Goal: Information Seeking & Learning: Learn about a topic

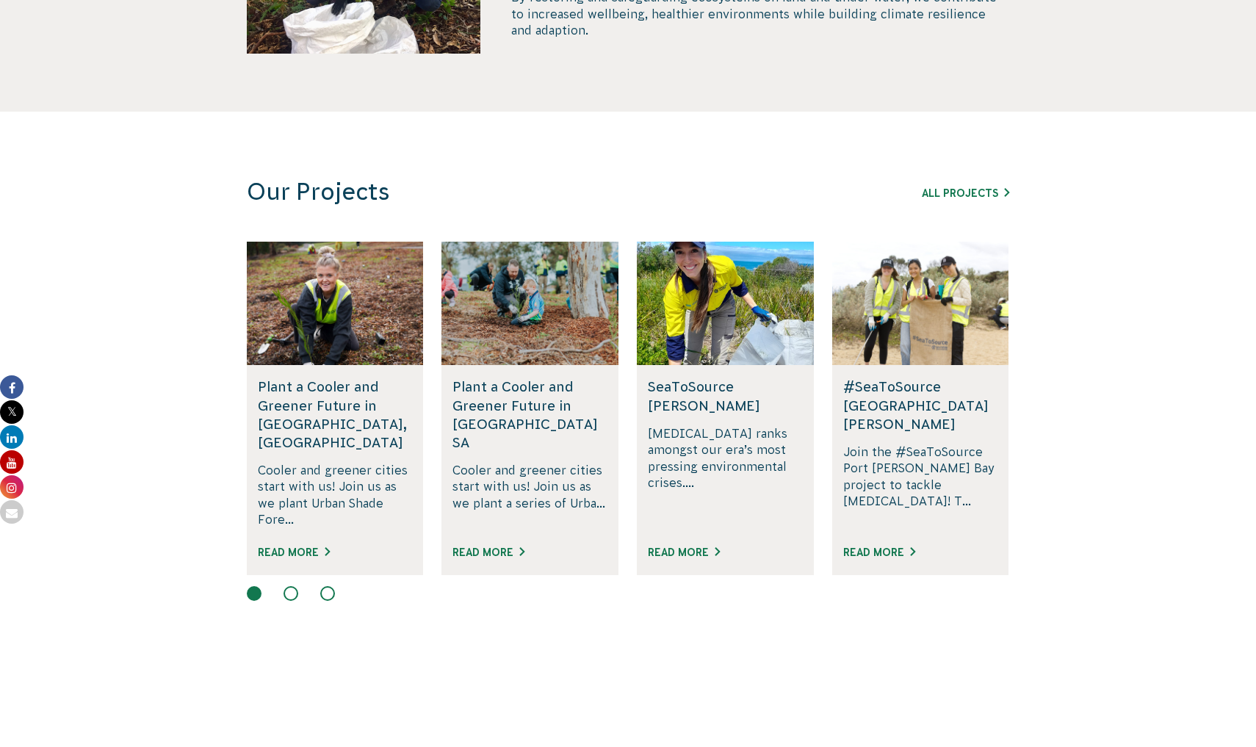
scroll to position [765, 0]
click at [499, 546] on link "Read More" at bounding box center [488, 552] width 72 height 12
click at [975, 196] on link "All Projects" at bounding box center [965, 193] width 87 height 12
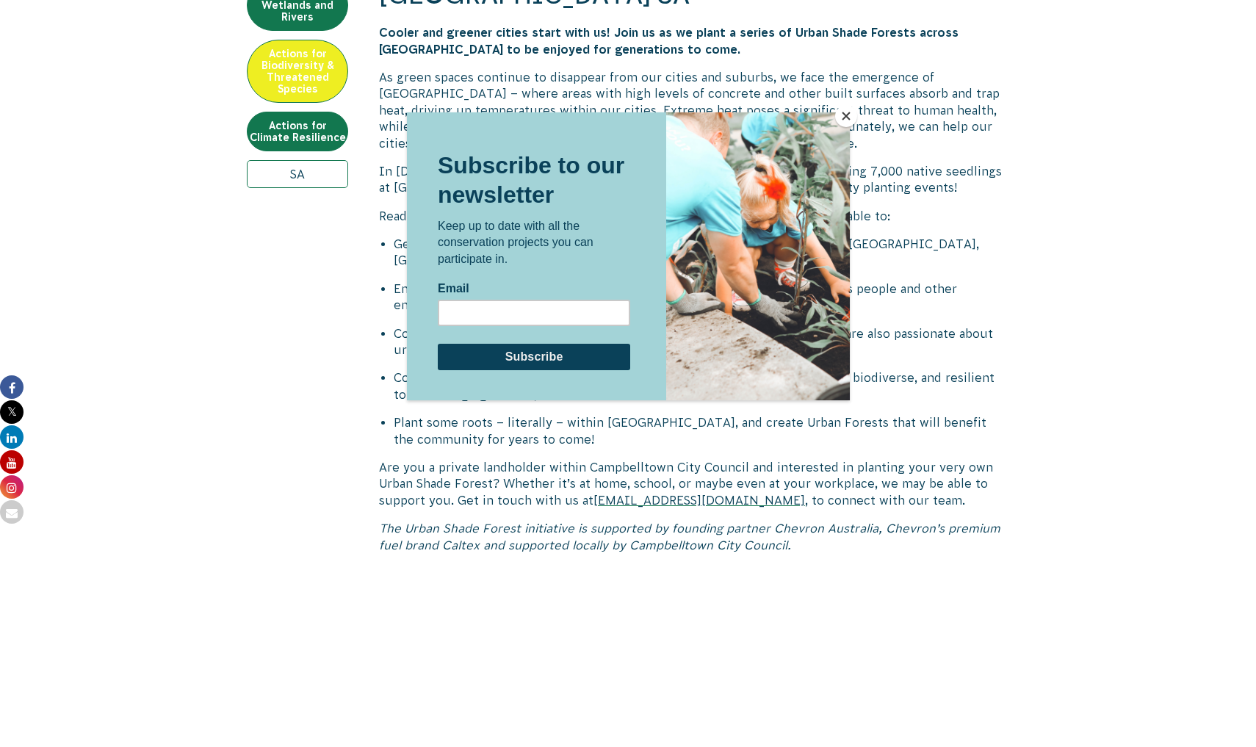
scroll to position [590, 0]
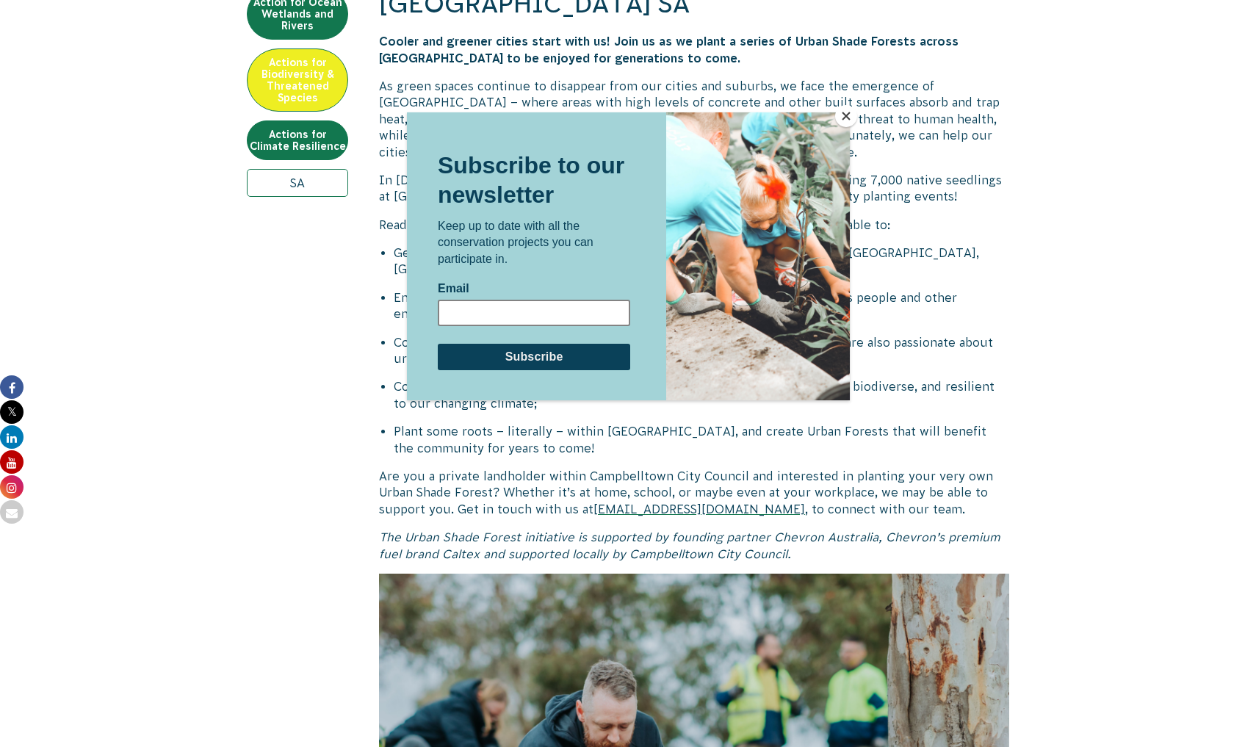
click at [495, 311] on input "Email" at bounding box center [533, 312] width 192 height 26
type input "michaelaholloway@gmail.com"
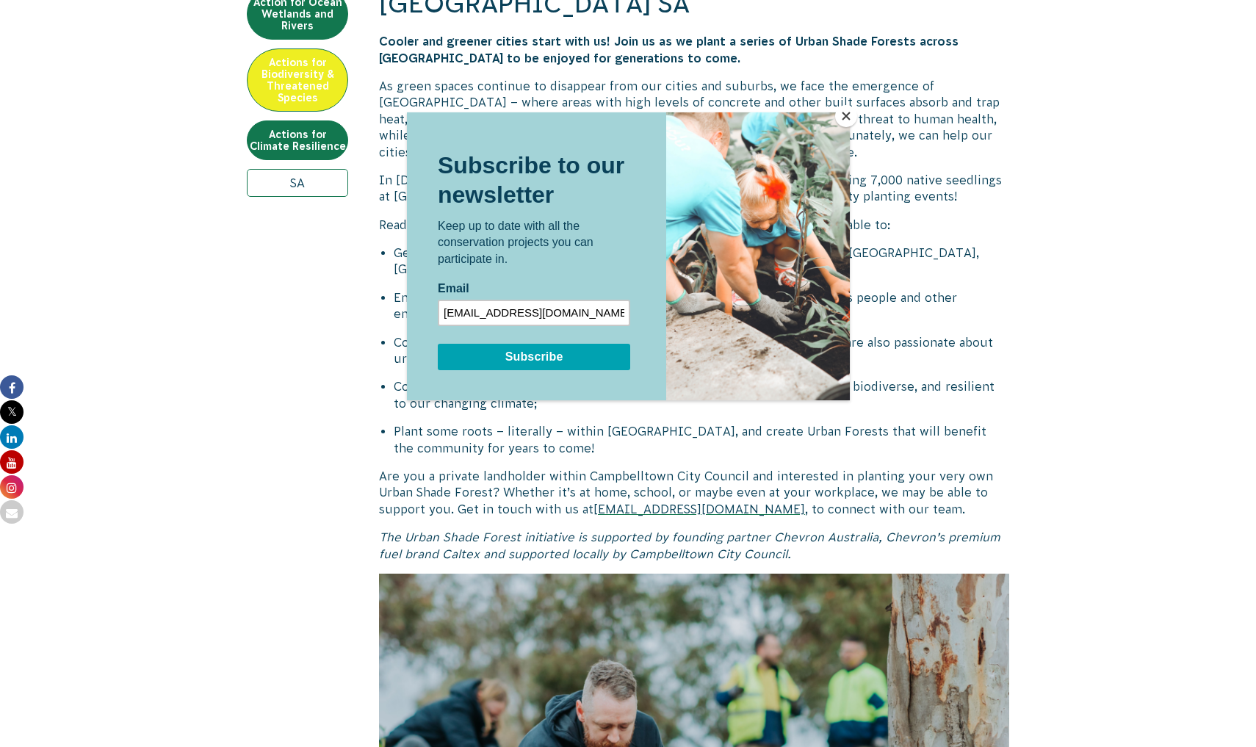
click at [494, 361] on input "Subscribe" at bounding box center [533, 356] width 192 height 26
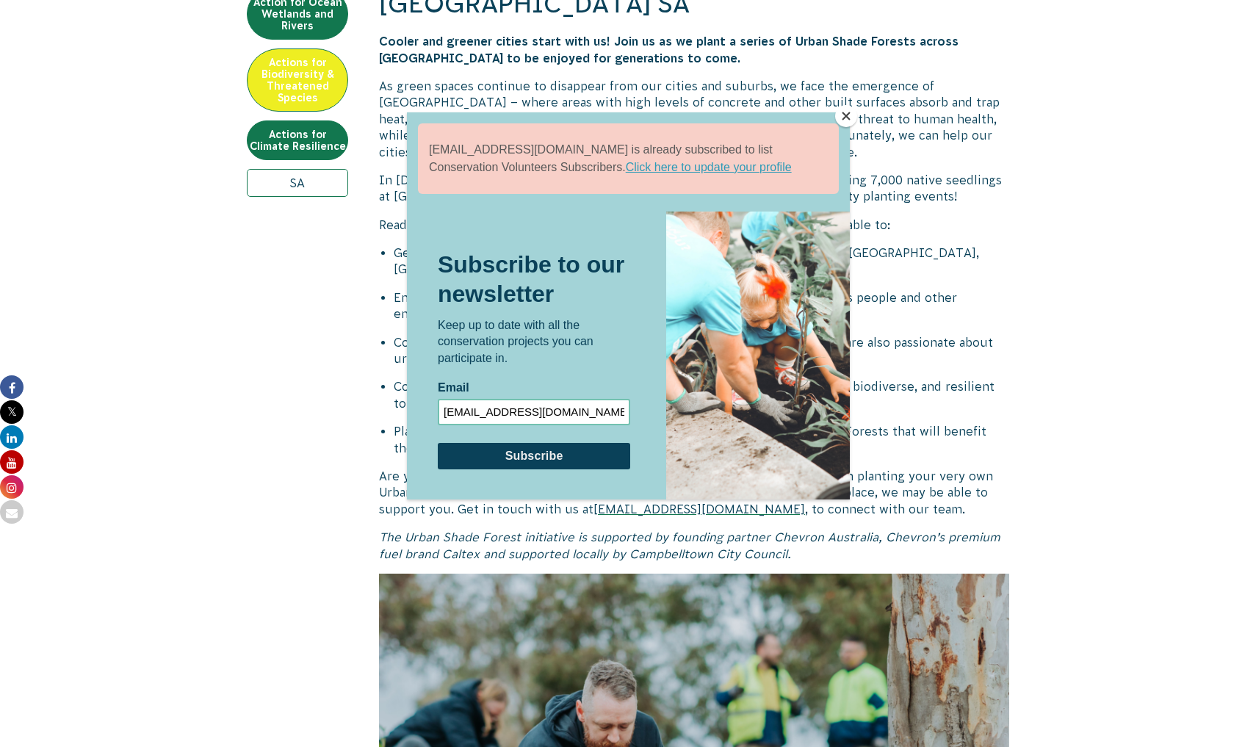
click at [844, 114] on button "Close" at bounding box center [846, 116] width 22 height 22
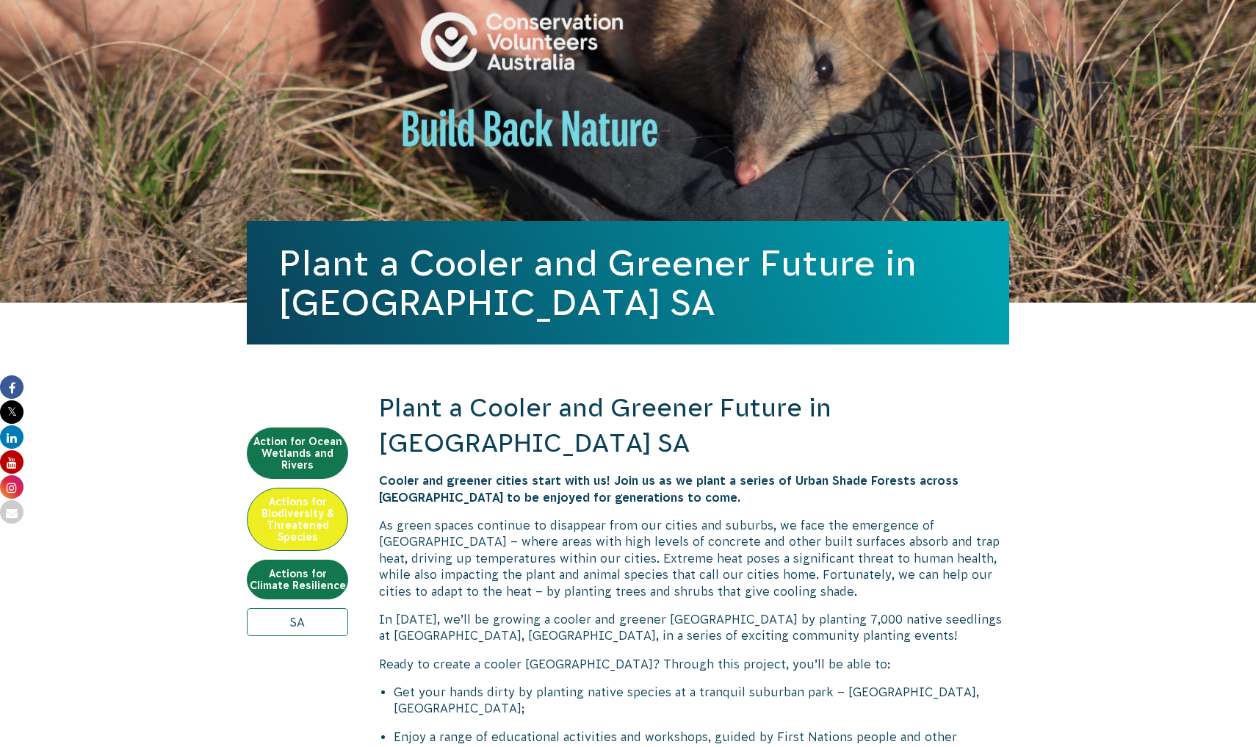
scroll to position [98, 0]
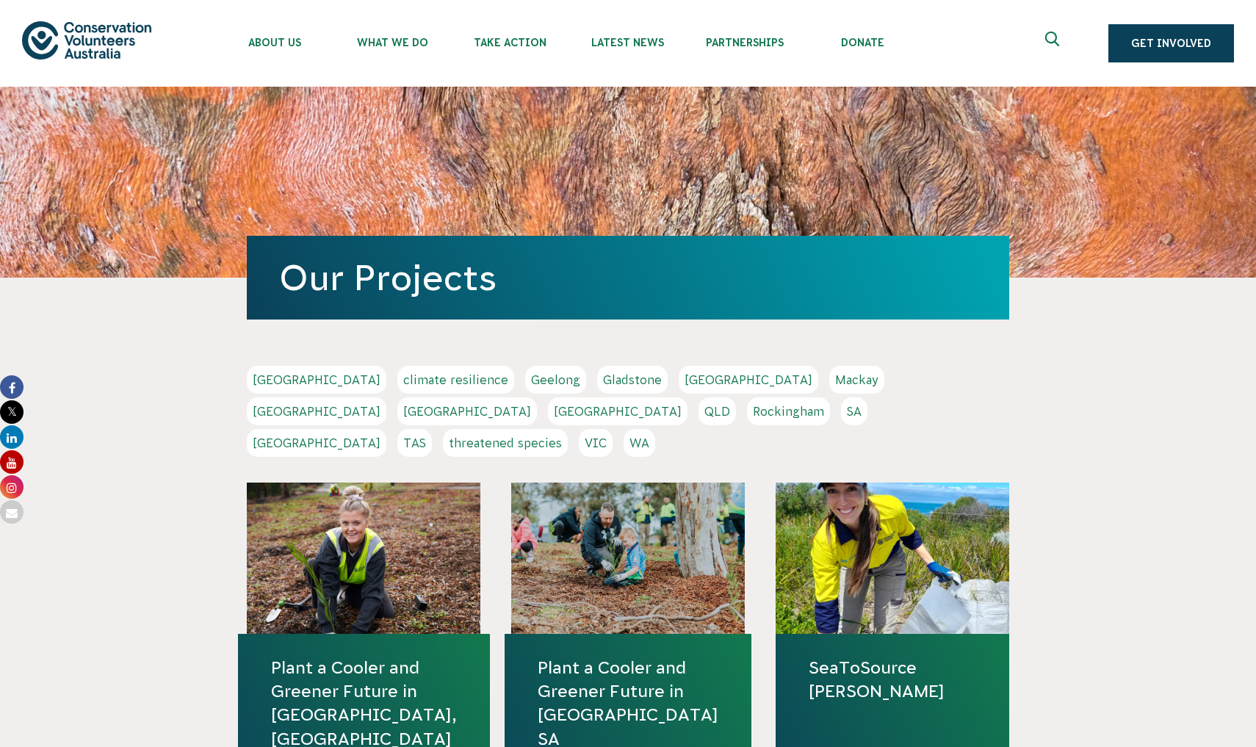
click at [537, 397] on link "NSW" at bounding box center [467, 411] width 140 height 28
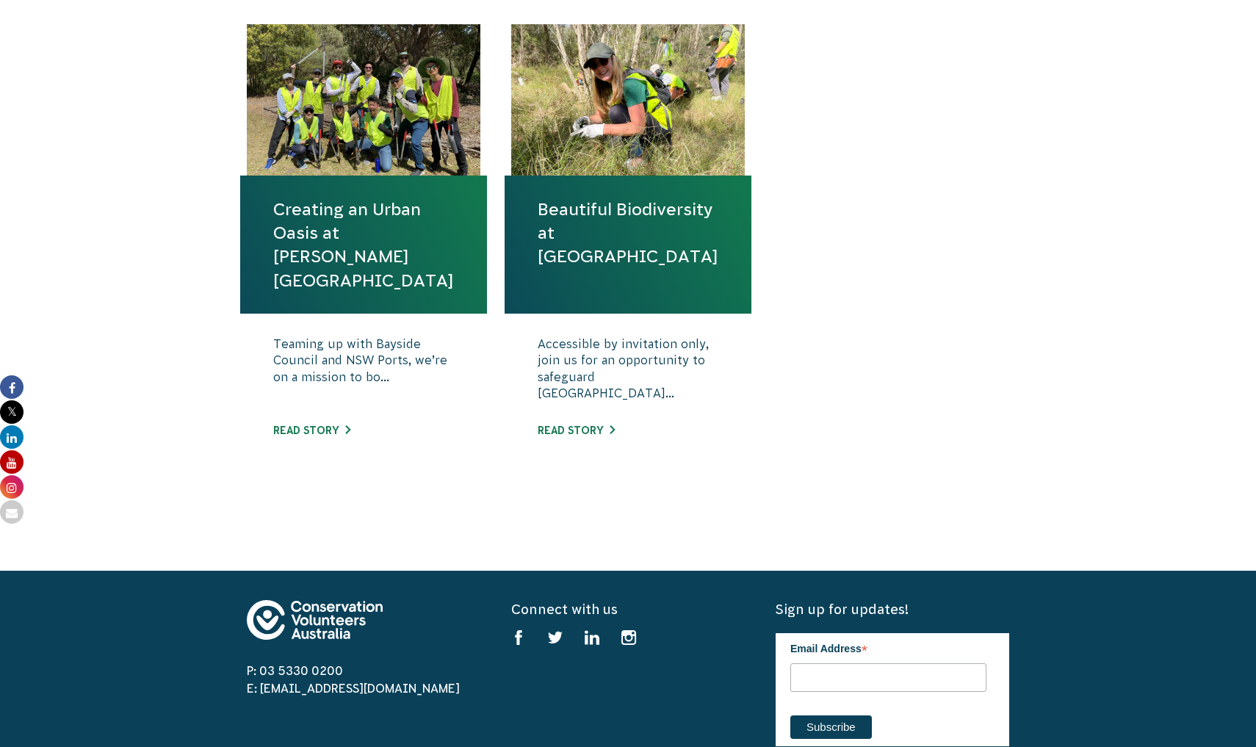
scroll to position [541, 0]
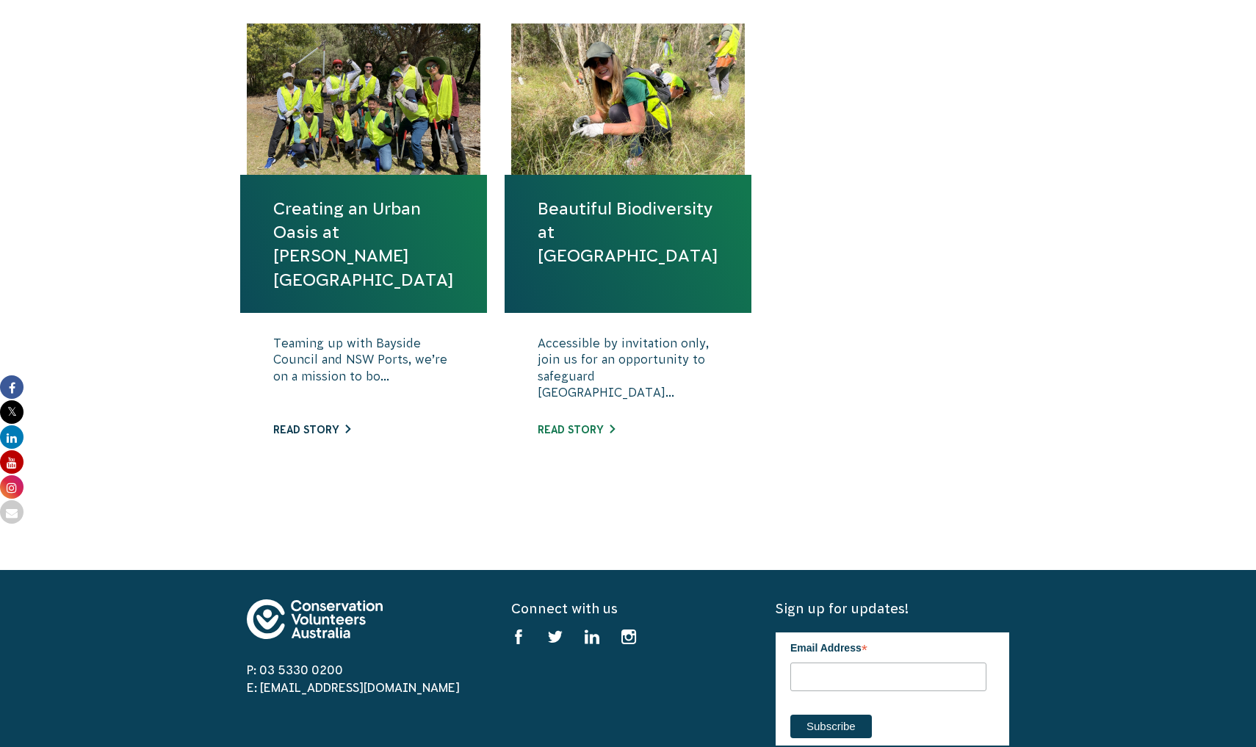
click at [317, 424] on link "Read story" at bounding box center [311, 430] width 77 height 12
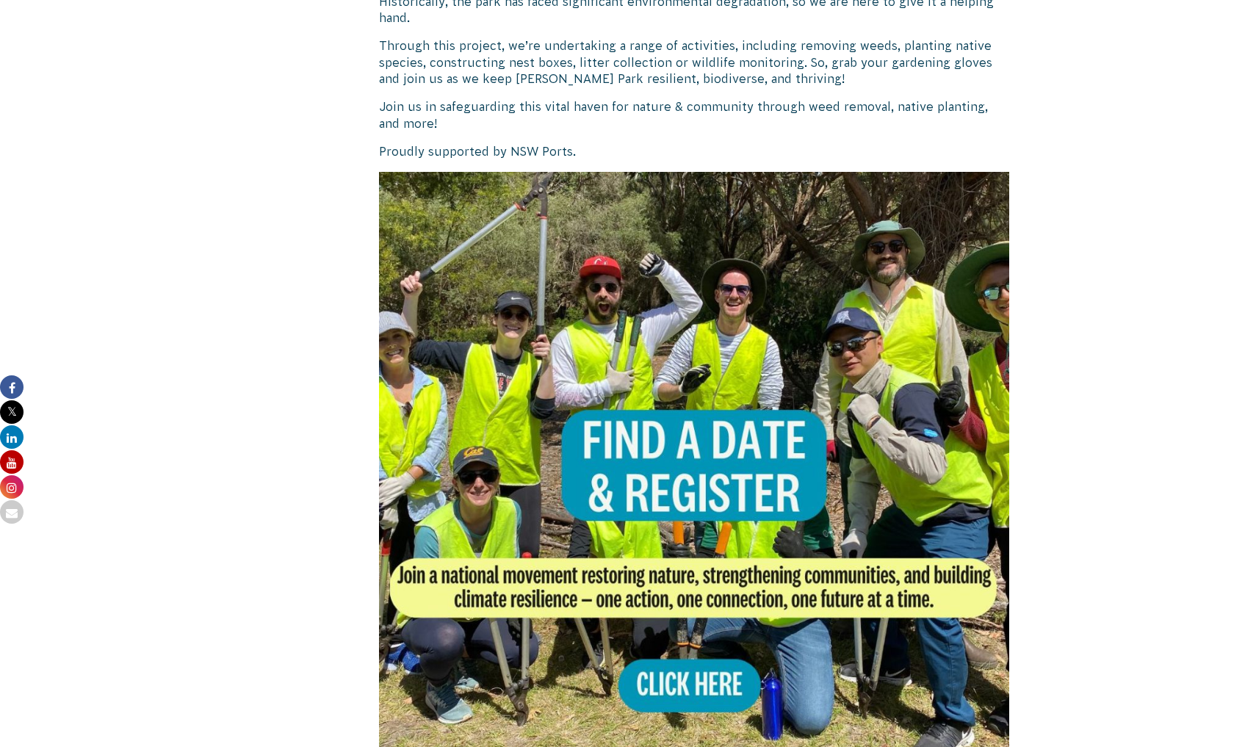
scroll to position [845, 0]
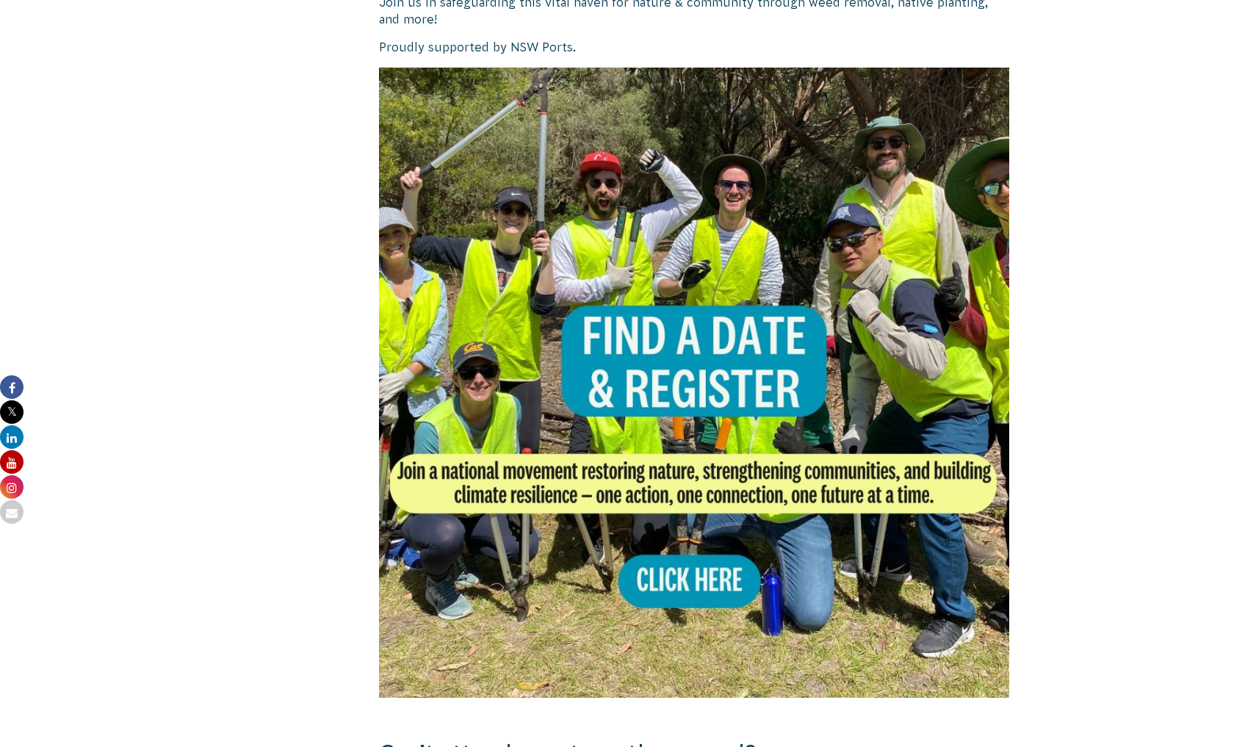
click at [717, 316] on img at bounding box center [694, 383] width 630 height 630
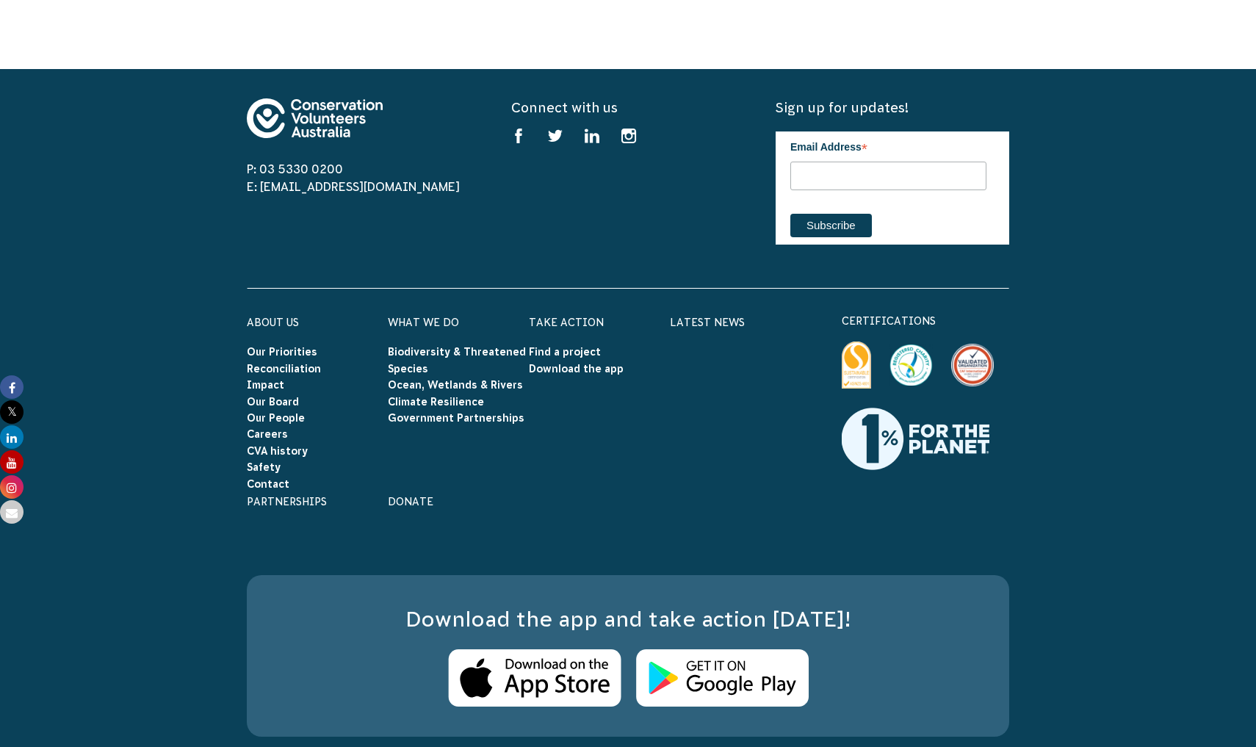
scroll to position [2337, 0]
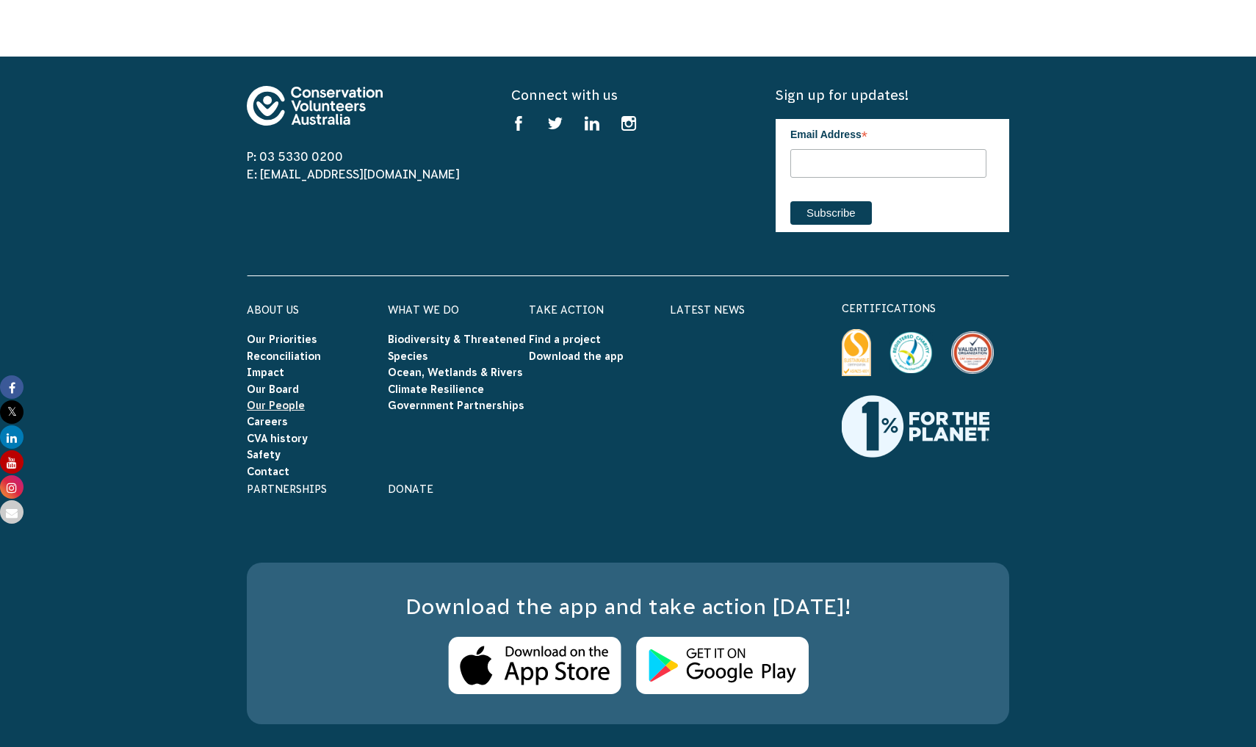
click at [284, 400] on link "Our People" at bounding box center [276, 406] width 58 height 12
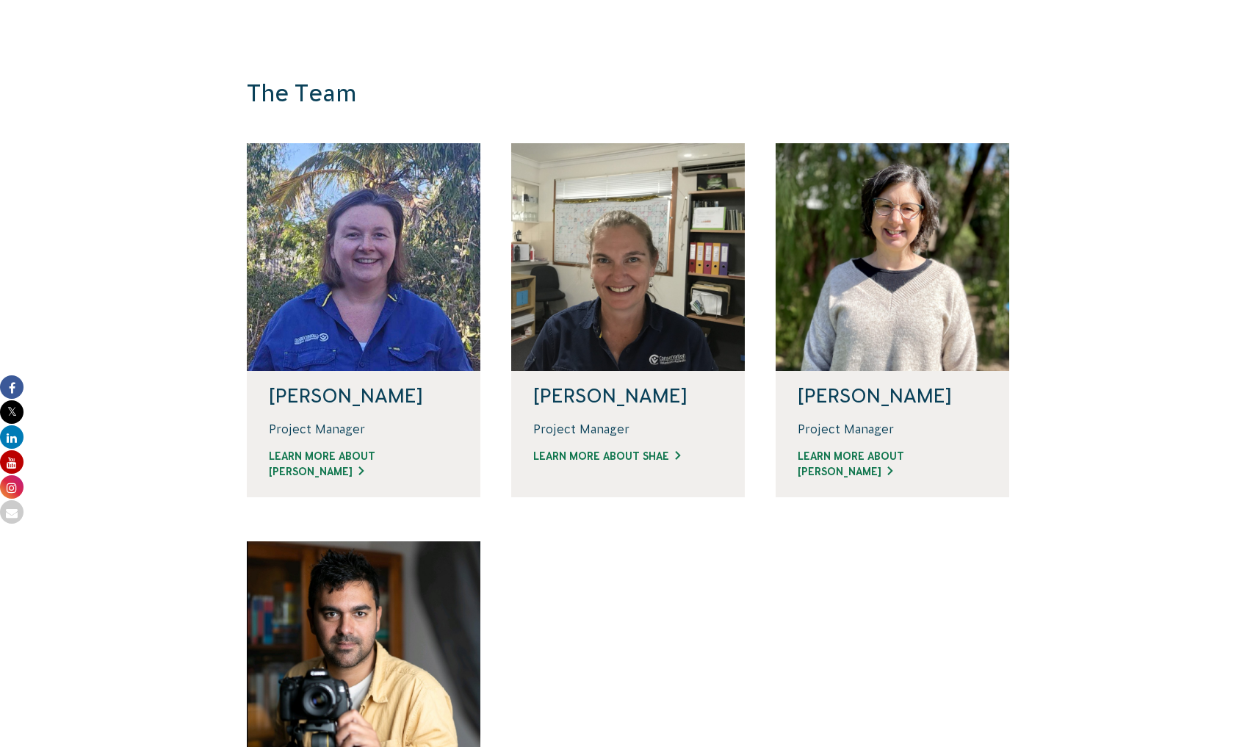
scroll to position [881, 0]
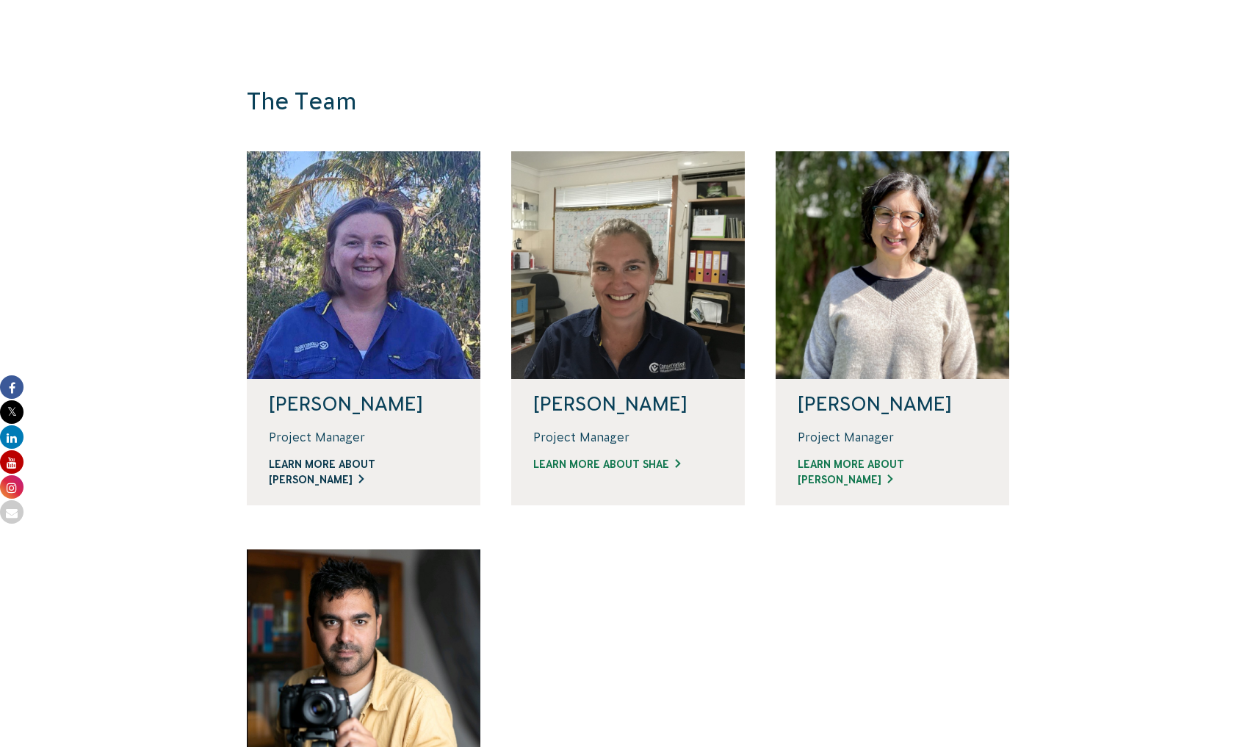
click at [289, 460] on link "Learn more about [PERSON_NAME]" at bounding box center [363, 472] width 189 height 31
click at [618, 459] on link "Learn more about Shae" at bounding box center [627, 464] width 189 height 15
click at [858, 460] on link "Learn more about [PERSON_NAME]" at bounding box center [892, 472] width 189 height 31
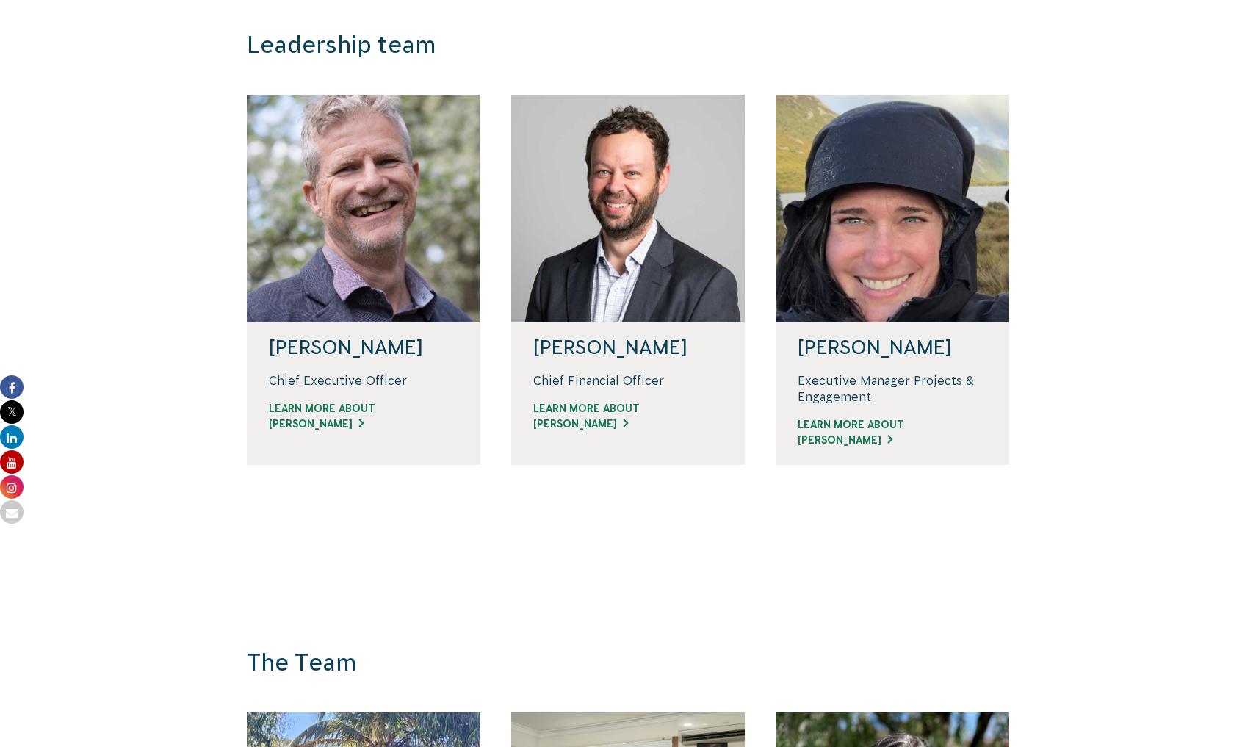
scroll to position [279, 0]
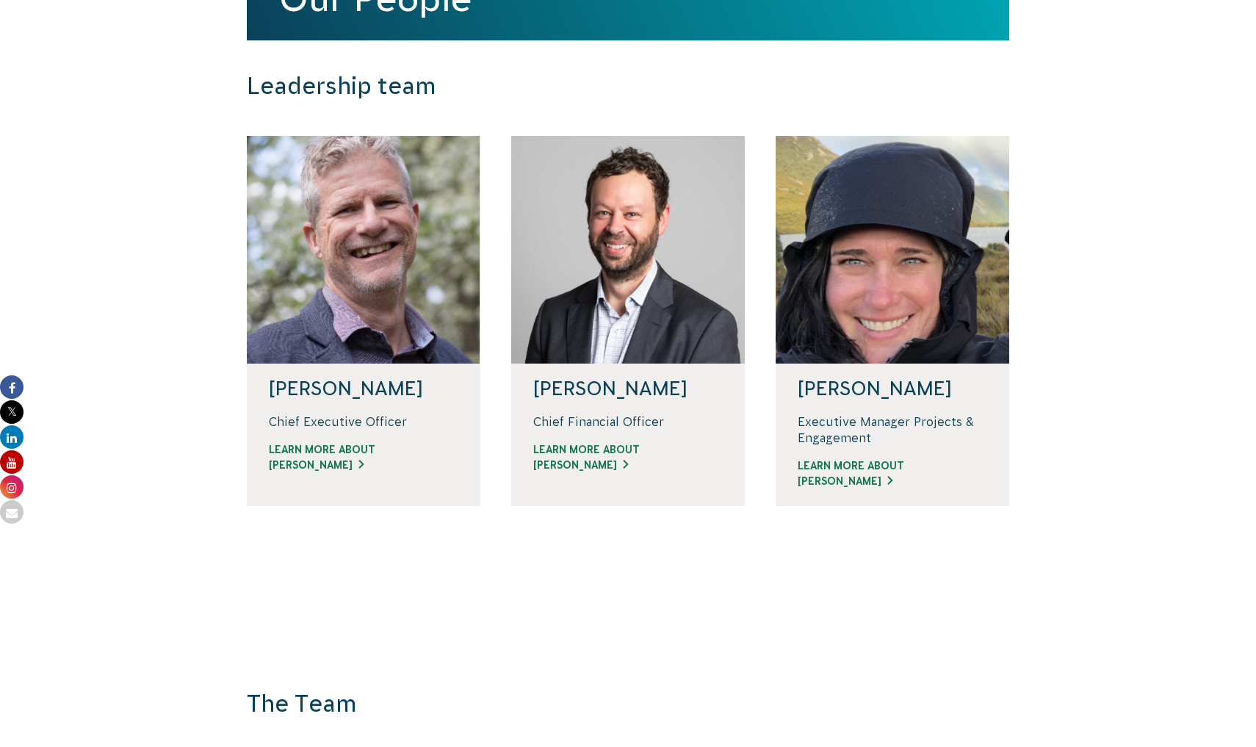
click at [334, 451] on div "Chief Executive Officer Learn more about Phil" at bounding box center [363, 448] width 189 height 71
click at [333, 460] on link "Learn more about Phil" at bounding box center [363, 457] width 189 height 31
click at [564, 466] on link "Learn more about David" at bounding box center [627, 457] width 189 height 31
click at [861, 460] on link "Learn more about Renae" at bounding box center [892, 473] width 189 height 31
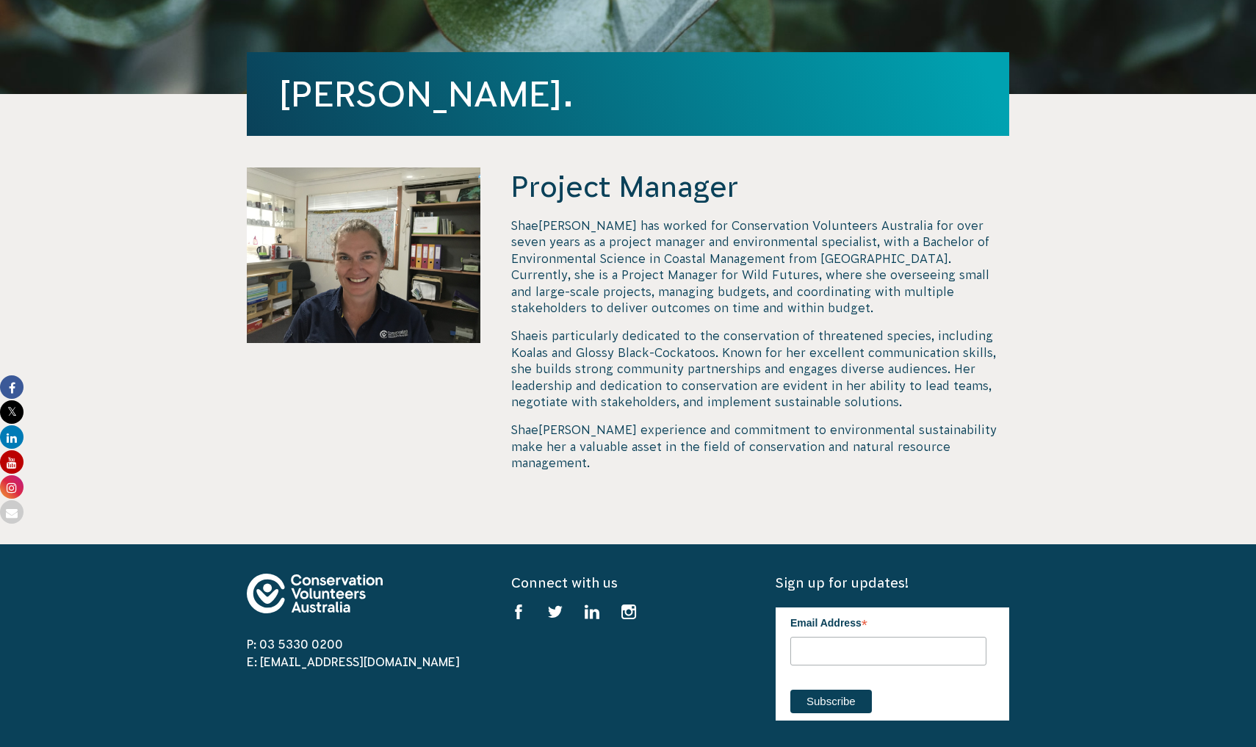
scroll to position [361, 0]
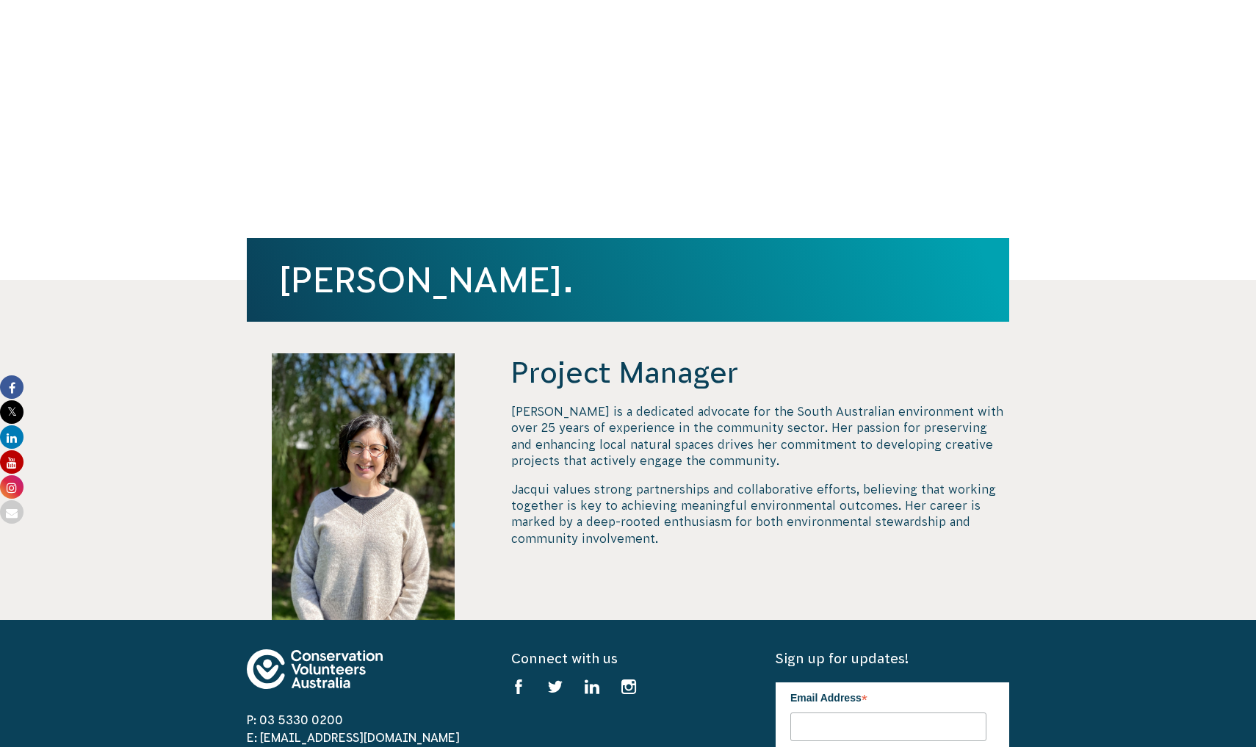
scroll to position [176, 0]
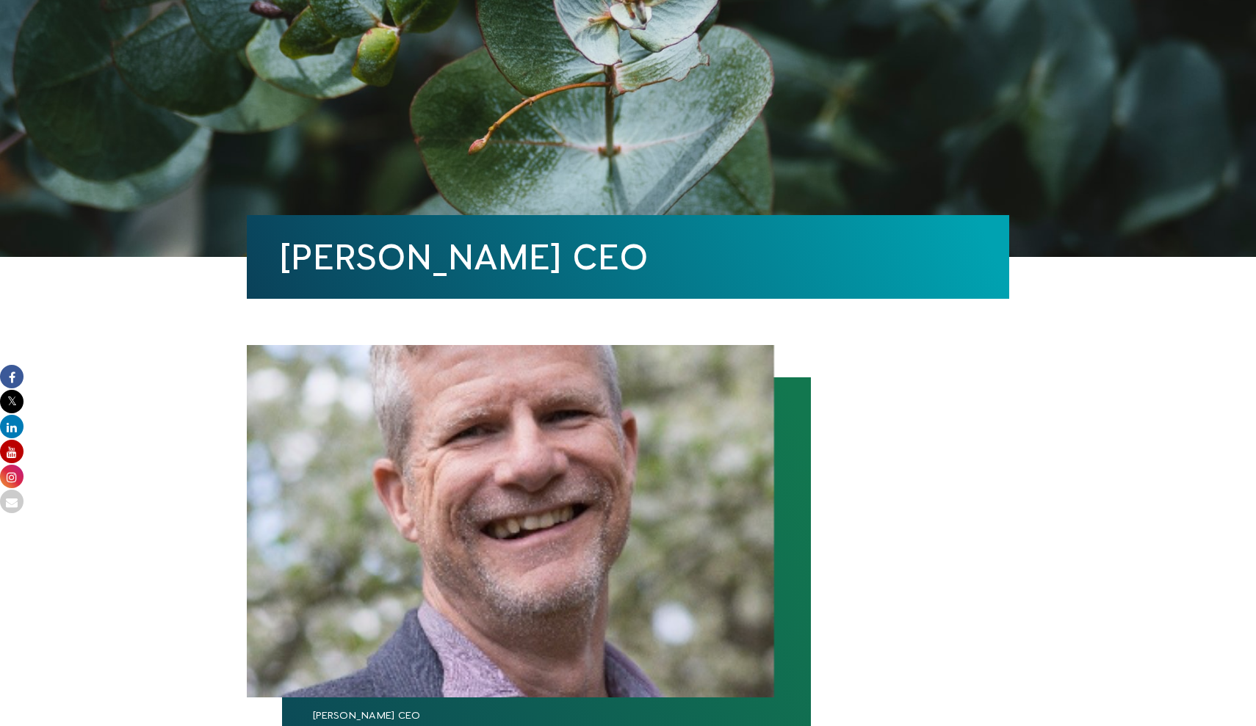
scroll to position [198, 0]
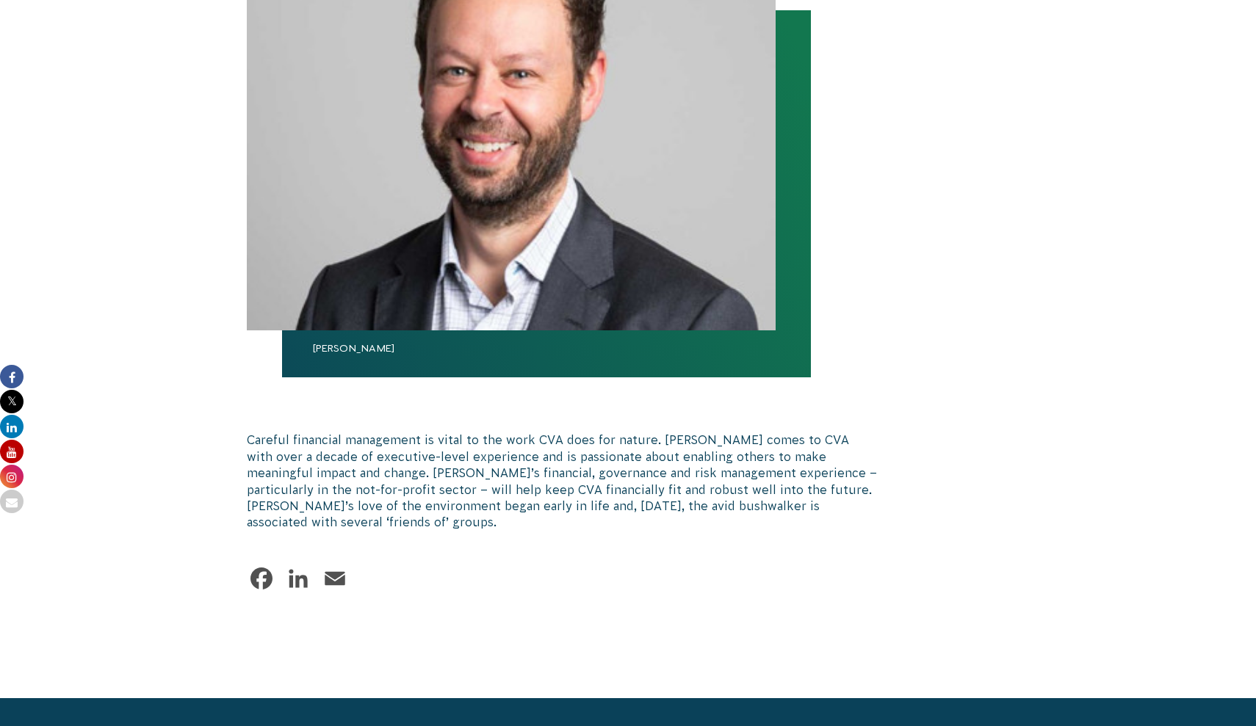
scroll to position [563, 0]
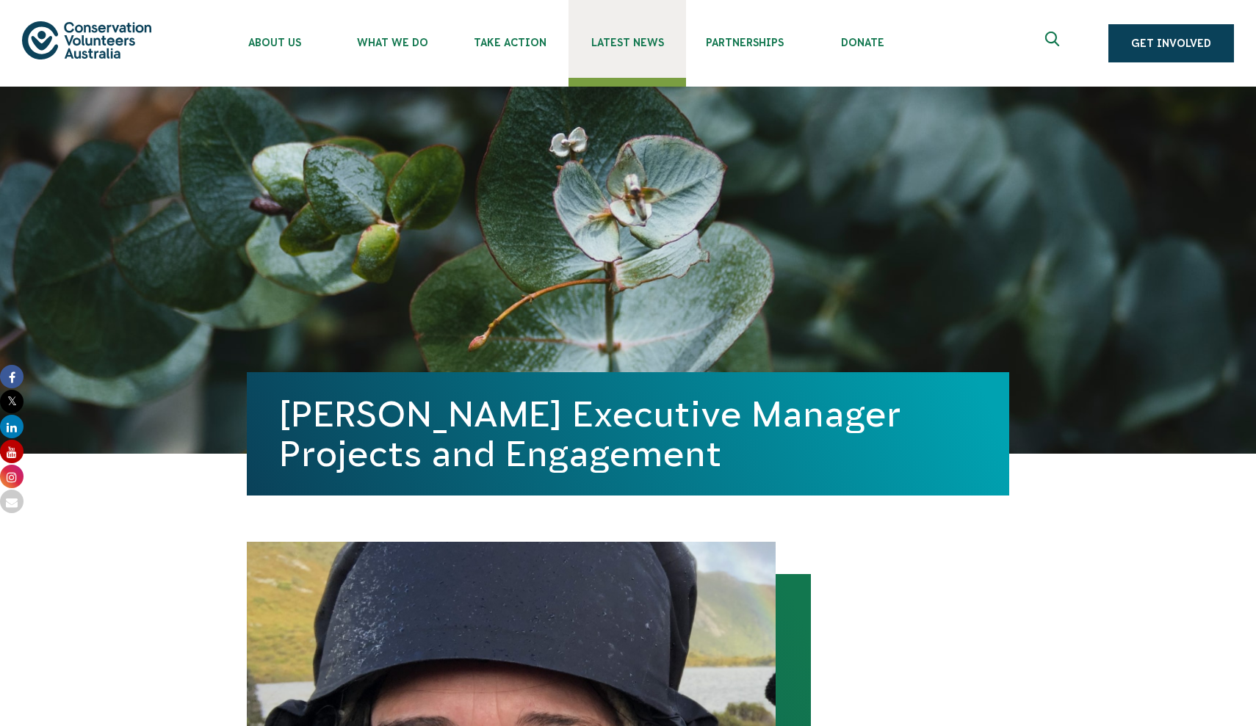
click at [611, 47] on span "Latest News" at bounding box center [627, 43] width 118 height 12
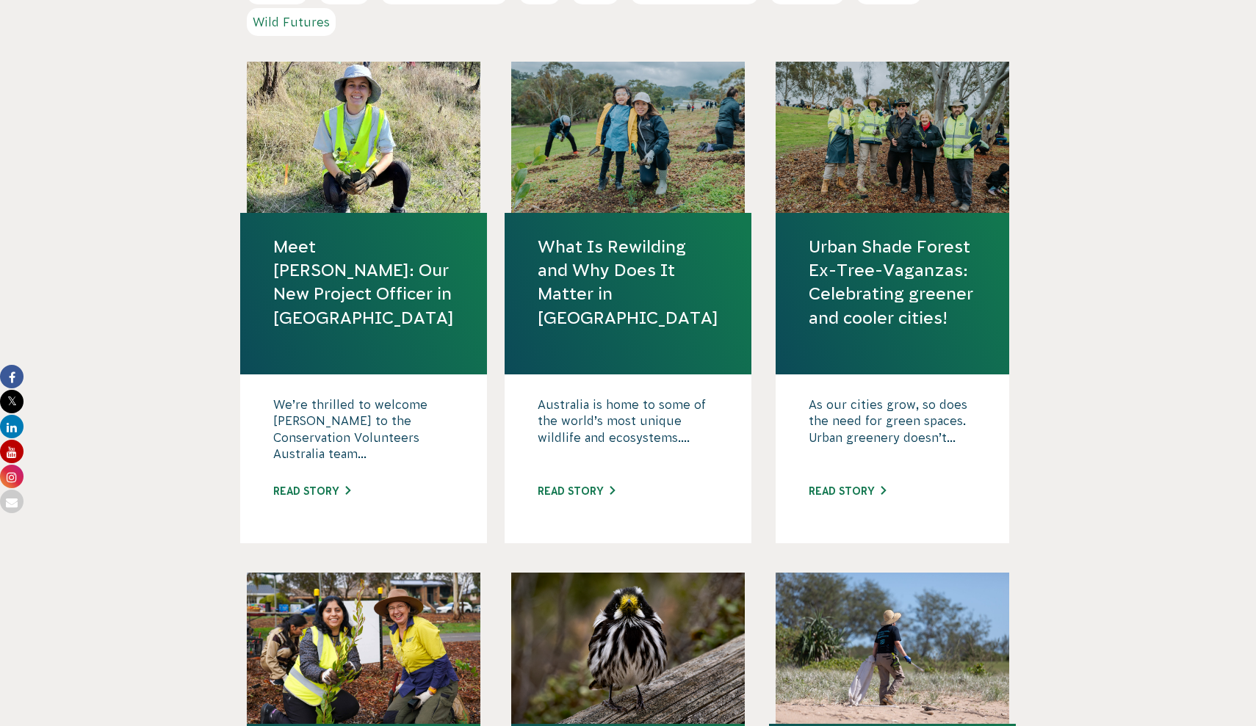
scroll to position [584, 0]
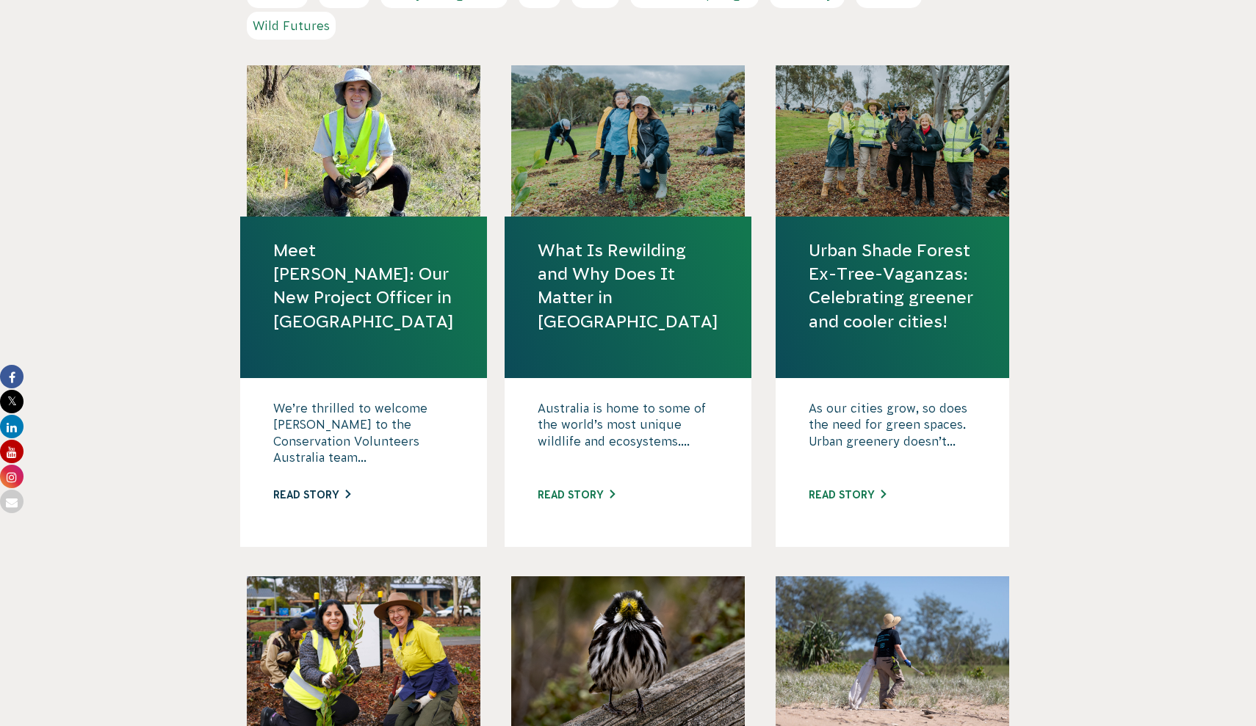
click at [304, 494] on link "Read story" at bounding box center [311, 495] width 77 height 12
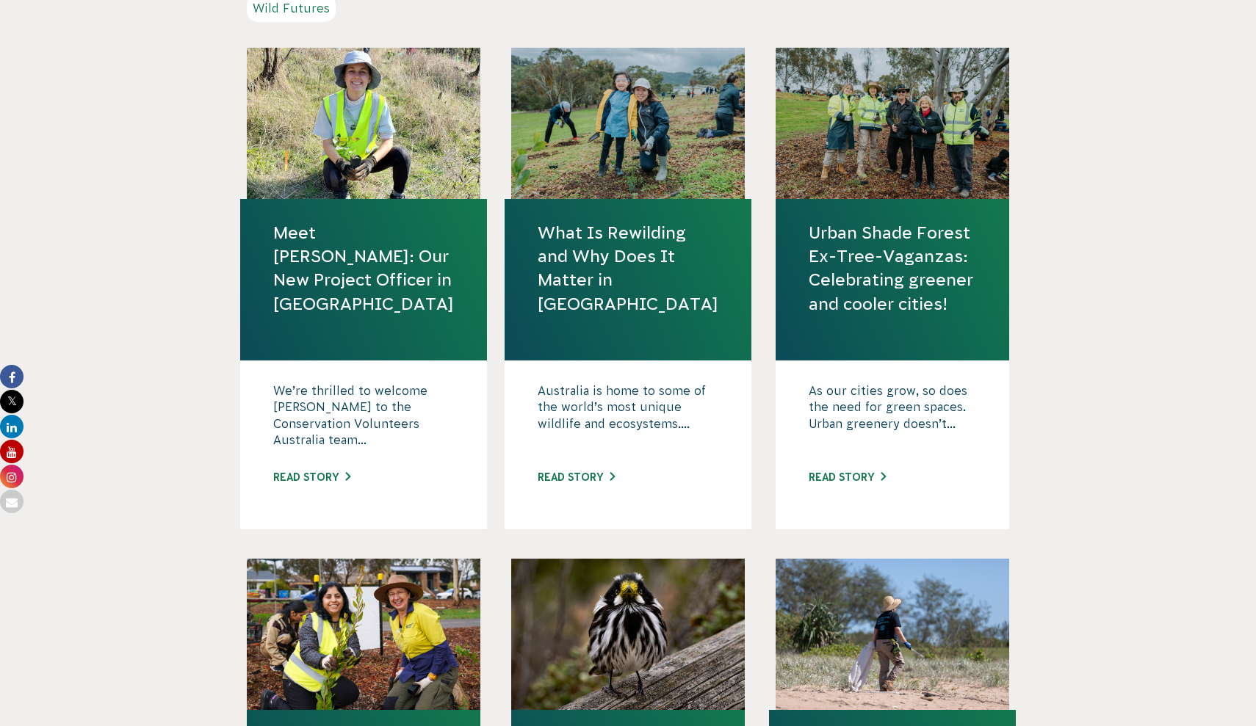
scroll to position [613, 0]
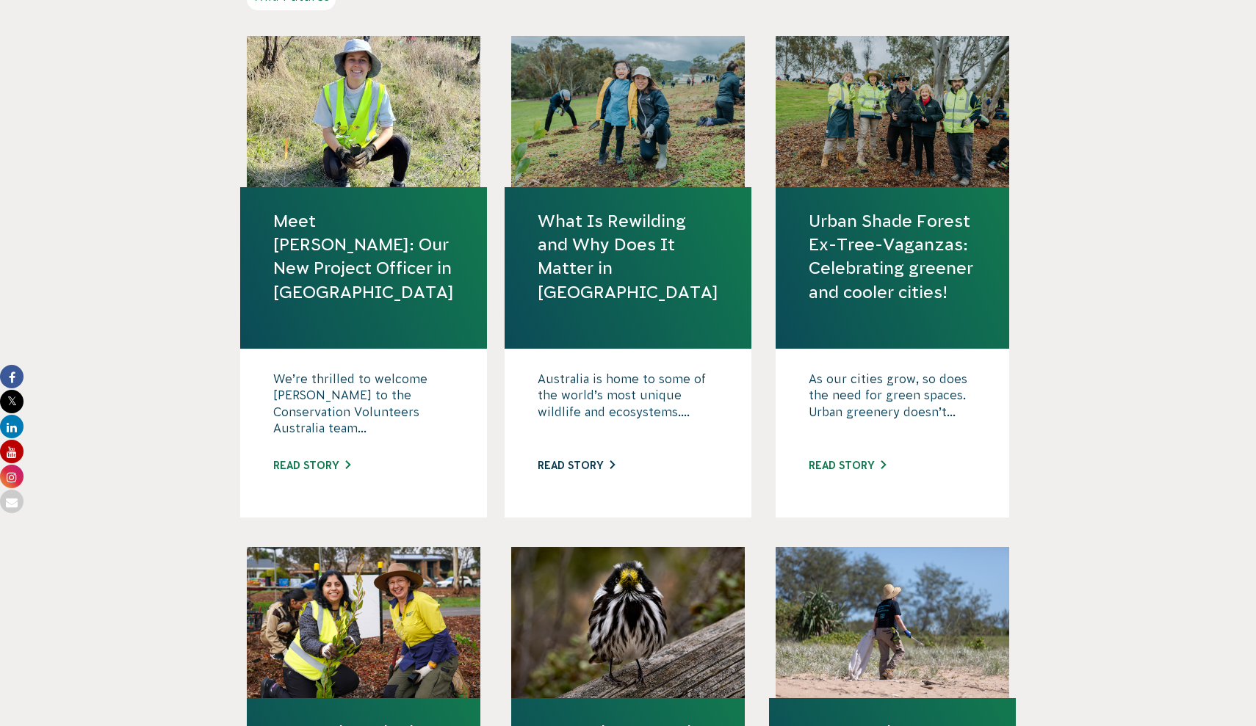
click at [592, 471] on link "Read story" at bounding box center [576, 466] width 77 height 12
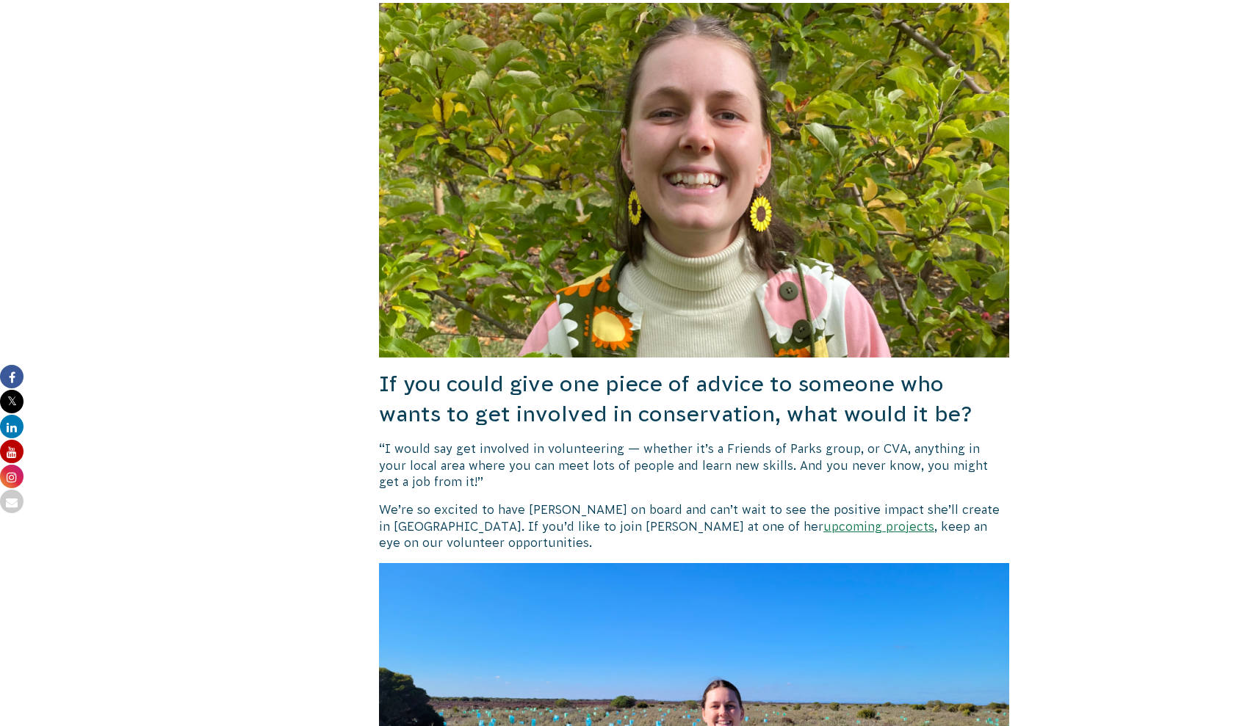
scroll to position [2250, 0]
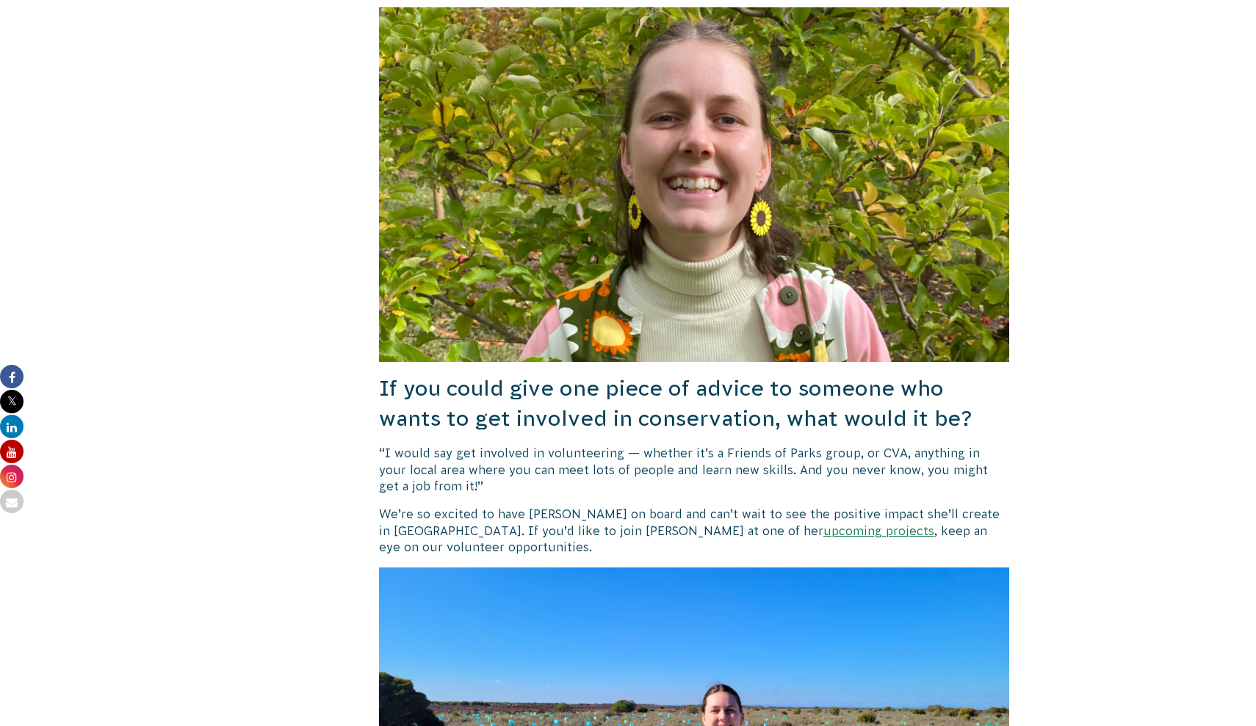
click at [424, 374] on h3 "If you could give one piece of advice to someone who wants to get involved in c…" at bounding box center [694, 403] width 630 height 59
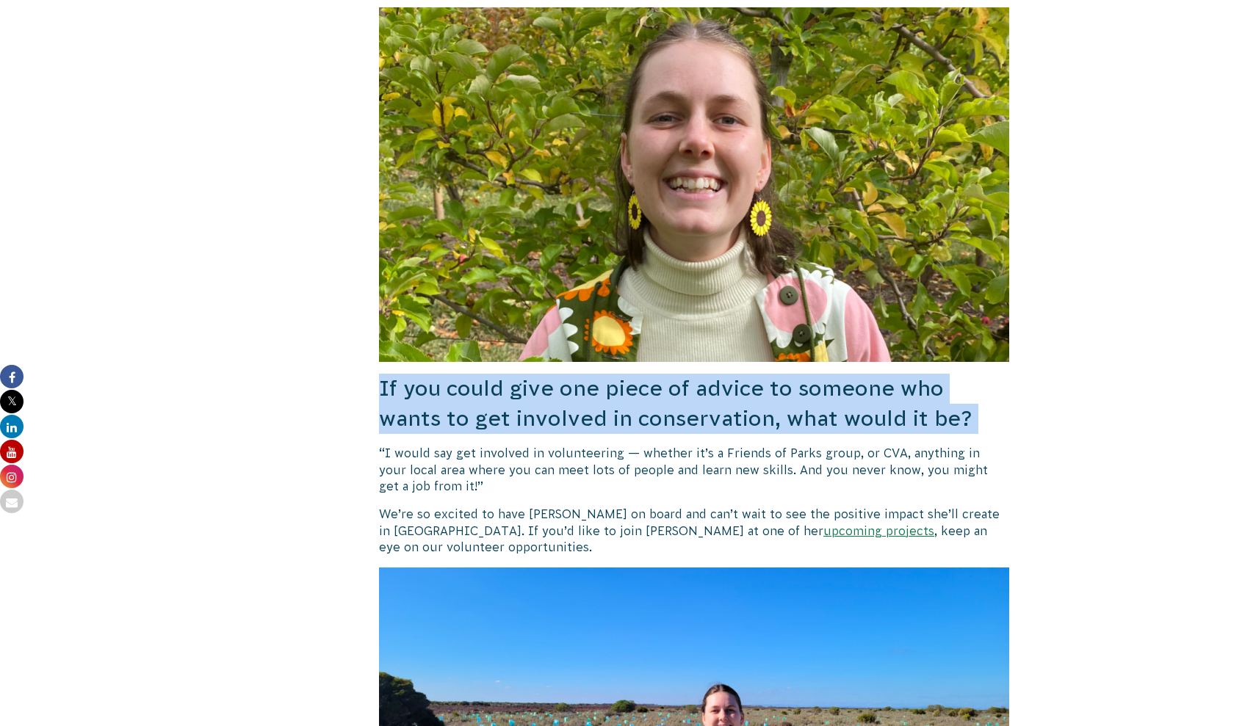
click at [424, 374] on h3 "If you could give one piece of advice to someone who wants to get involved in c…" at bounding box center [694, 403] width 630 height 59
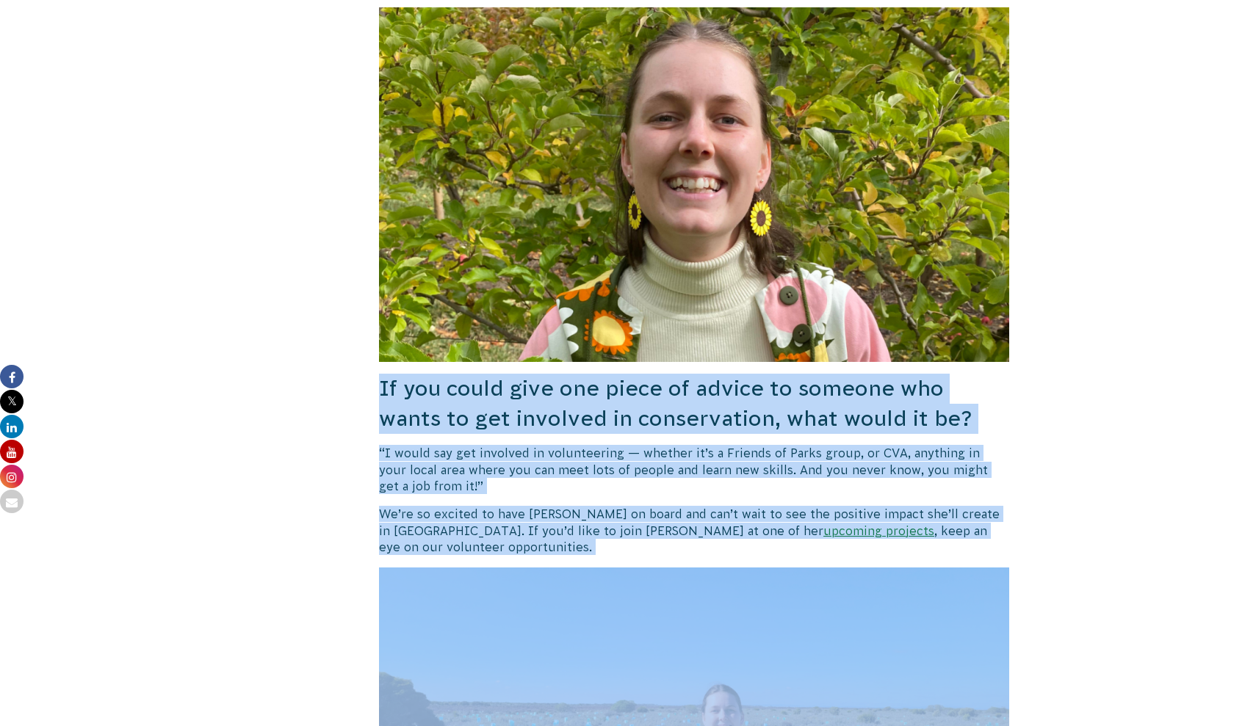
click at [491, 506] on p "We’re so excited to have Rosie on board and can’t wait to see the positive impa…" at bounding box center [694, 530] width 630 height 49
copy div "If you could give one piece of advice to someone who wants to get involved in c…"
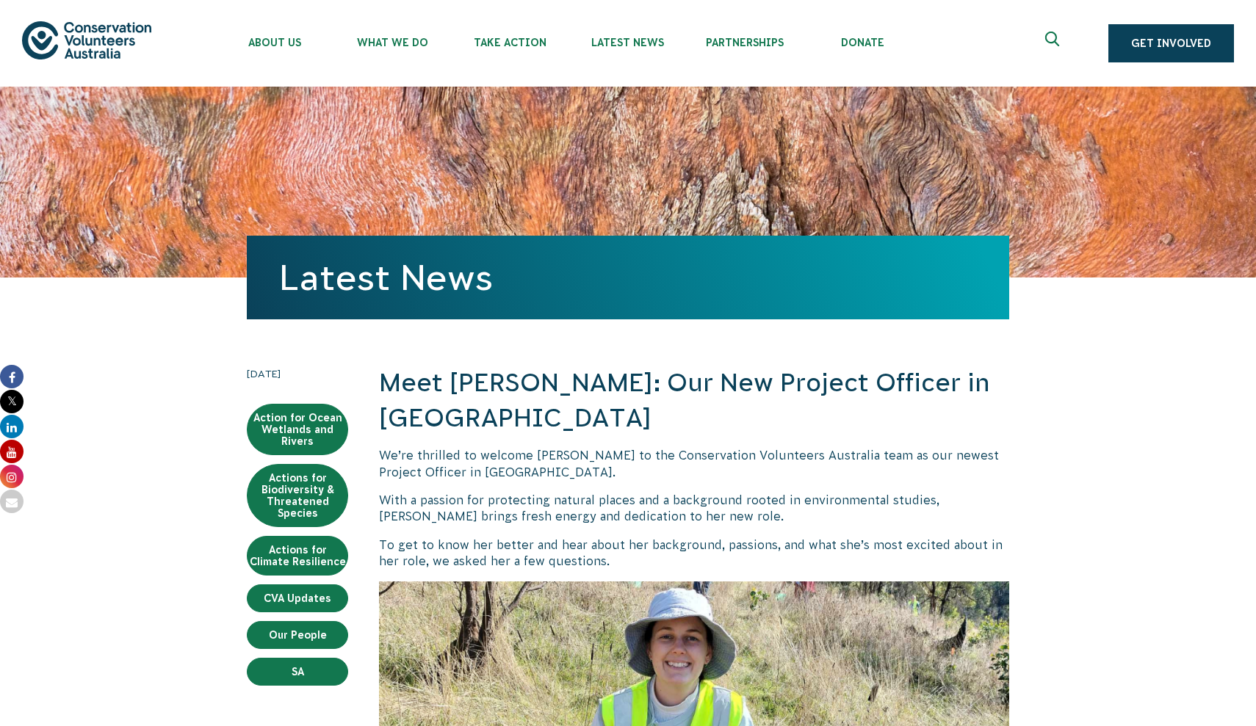
scroll to position [0, 0]
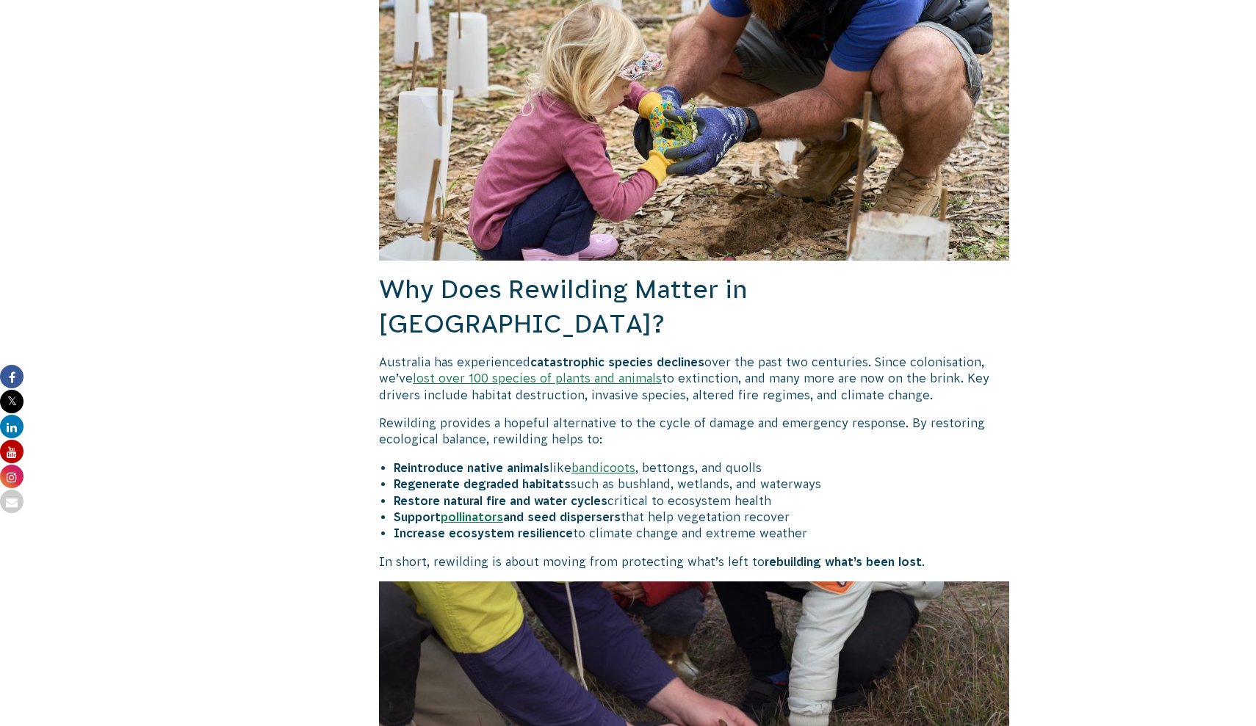
scroll to position [1438, 0]
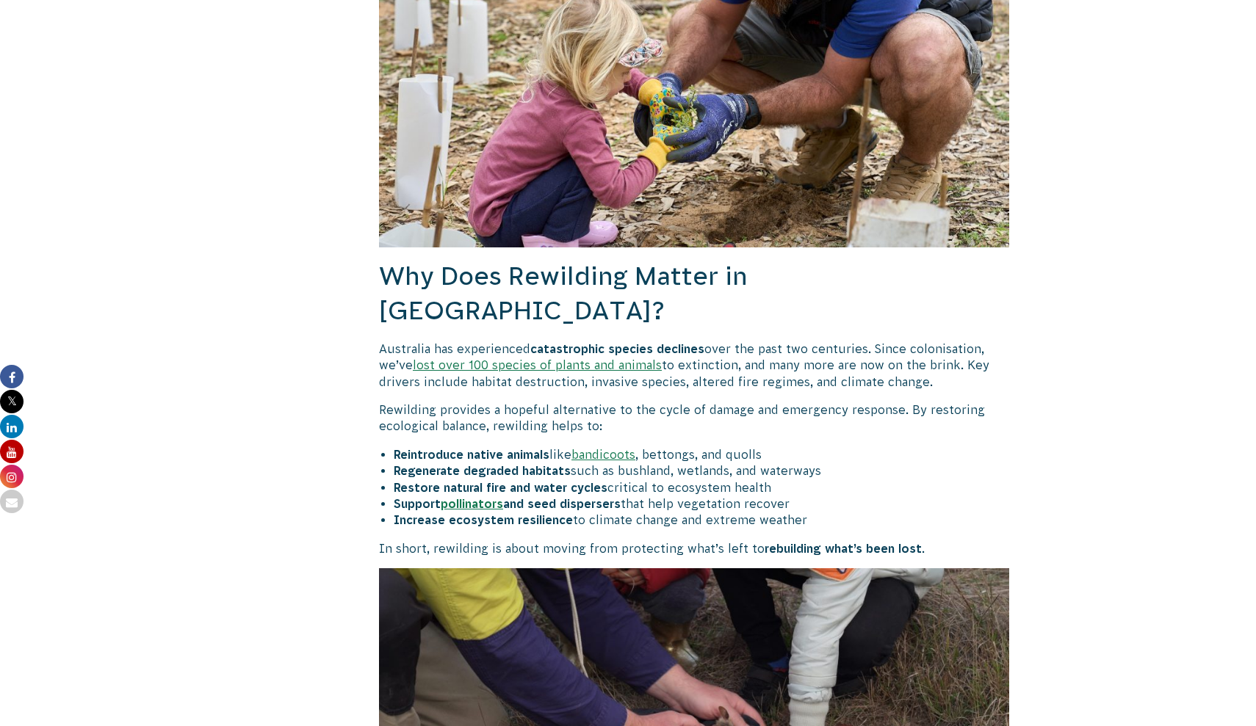
click at [388, 259] on h2 "Why Does Rewilding Matter in Australia?" at bounding box center [694, 294] width 630 height 70
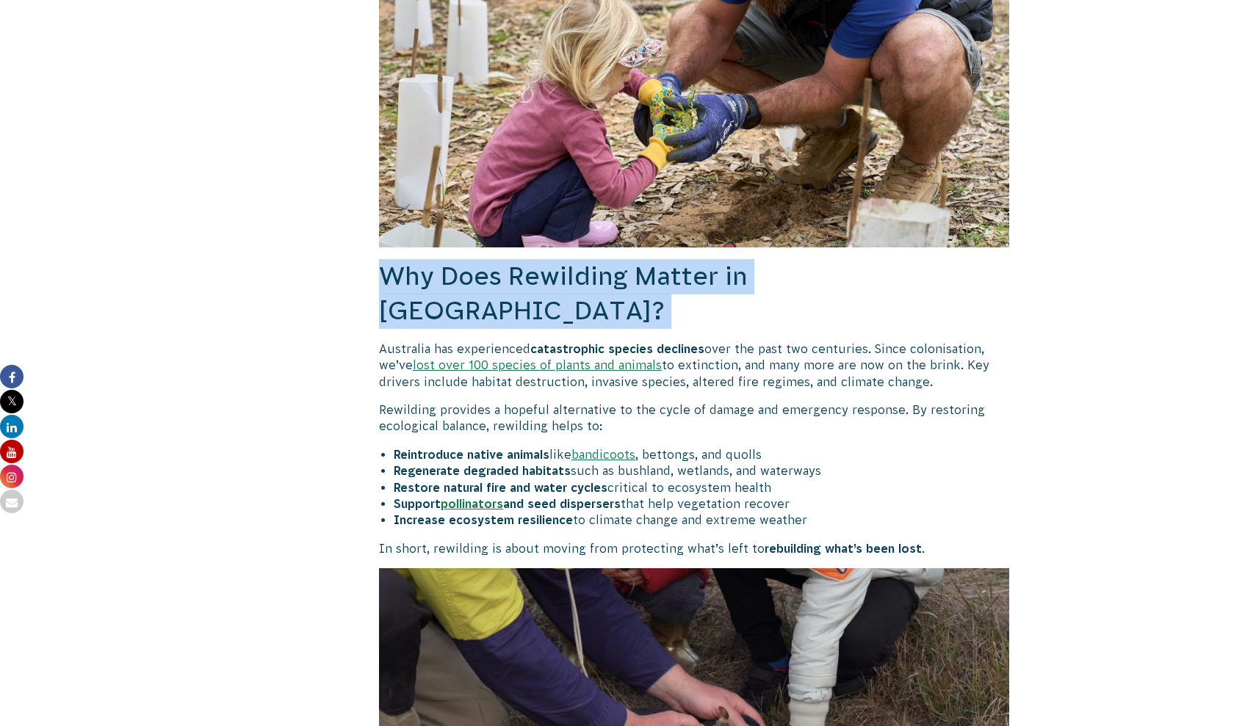
click at [388, 259] on h2 "Why Does Rewilding Matter in Australia?" at bounding box center [694, 294] width 630 height 70
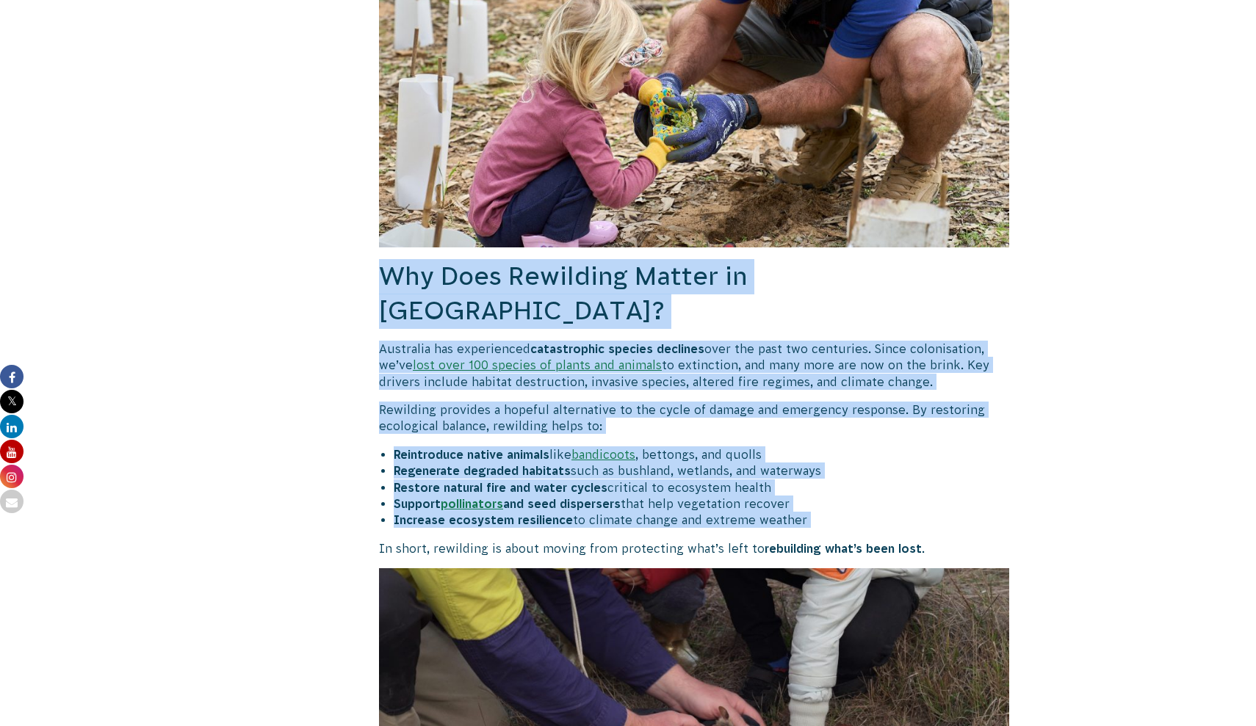
scroll to position [1576, 0]
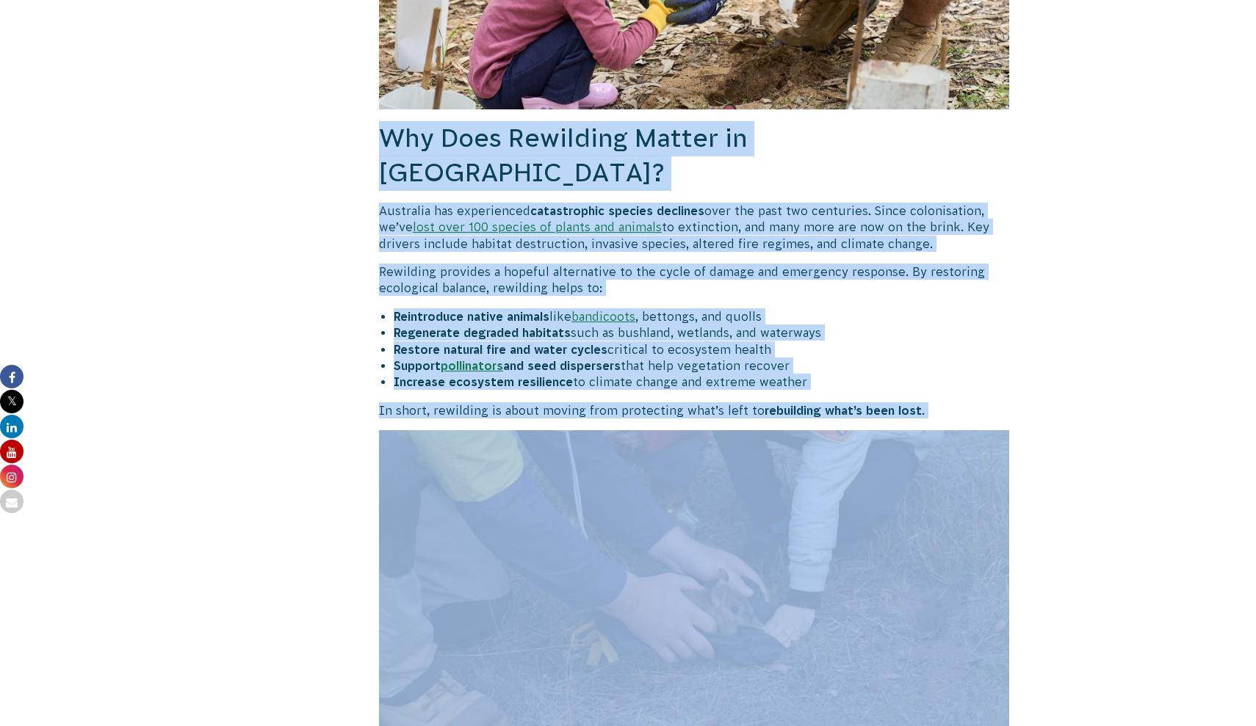
copy div "Why Does Rewilding Matter in Australia? Australia has experienced catastrophic …"
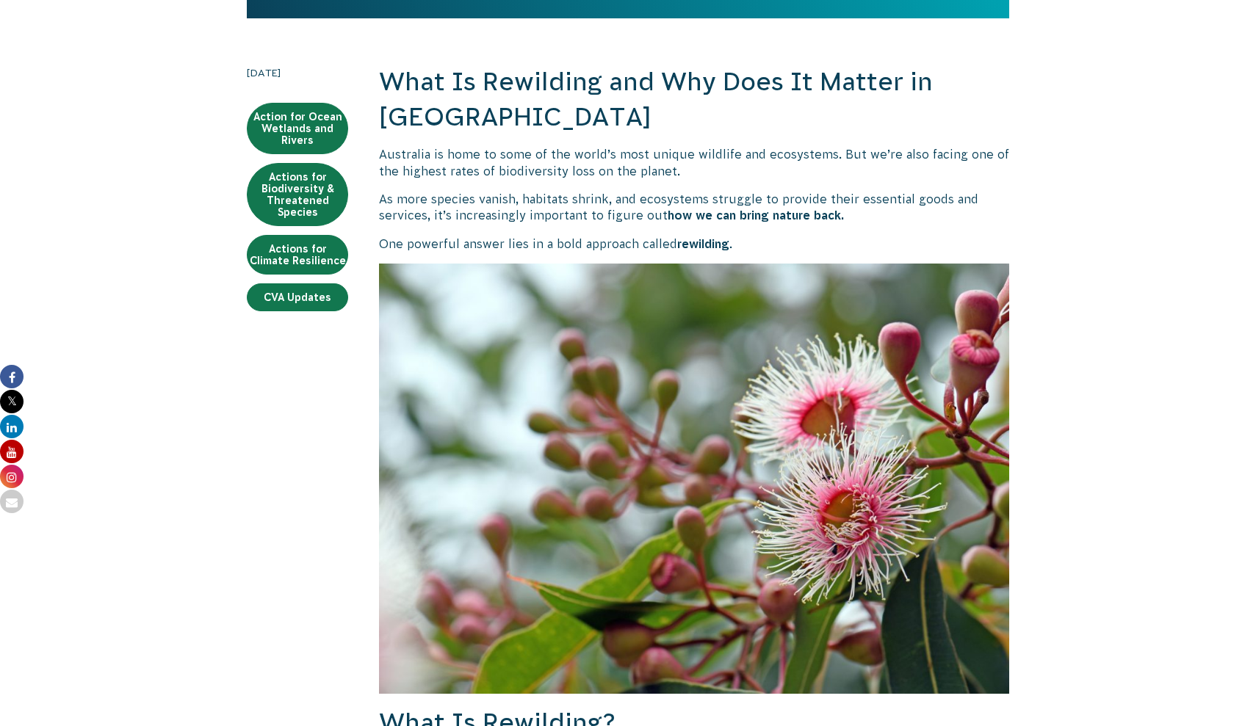
scroll to position [292, 0]
